Goal: Navigation & Orientation: Find specific page/section

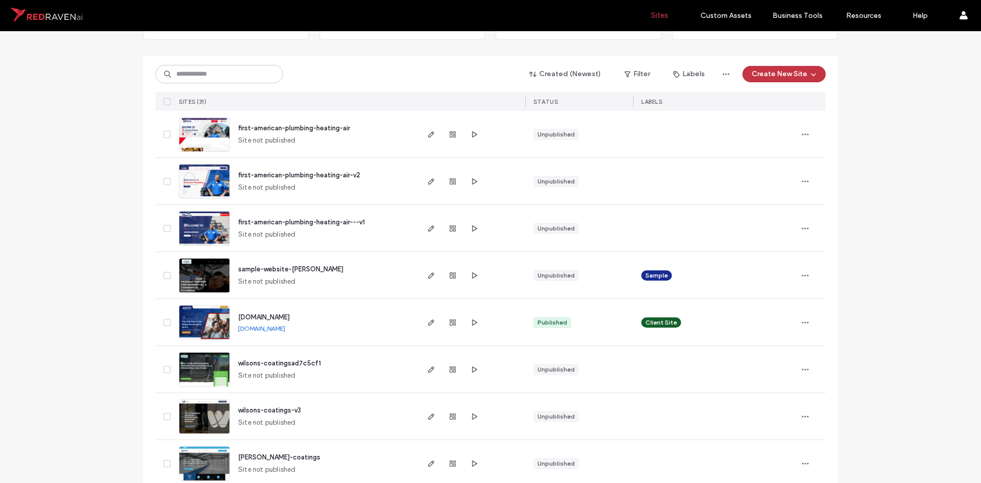
scroll to position [102, 0]
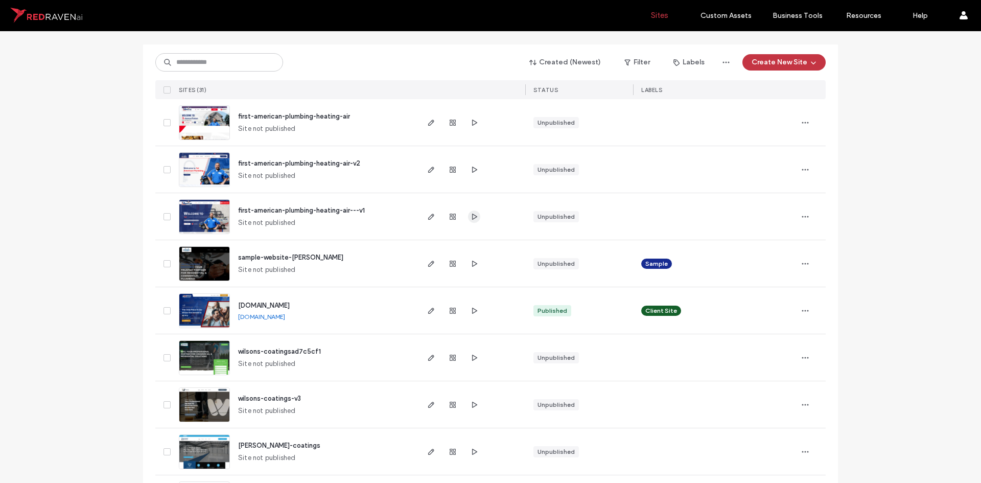
click at [470, 217] on icon "button" at bounding box center [474, 216] width 8 height 8
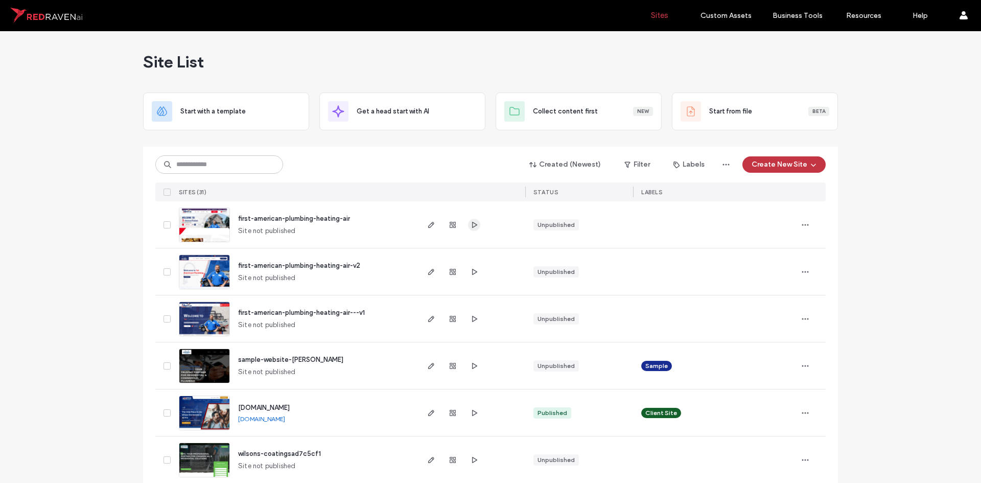
click at [470, 226] on icon "button" at bounding box center [474, 225] width 8 height 8
click at [470, 269] on icon "button" at bounding box center [474, 272] width 8 height 8
drag, startPoint x: 470, startPoint y: 326, endPoint x: 473, endPoint y: 322, distance: 5.4
click at [470, 326] on div at bounding box center [452, 318] width 55 height 46
click at [474, 319] on icon "button" at bounding box center [474, 319] width 8 height 8
